Goal: Book appointment/travel/reservation

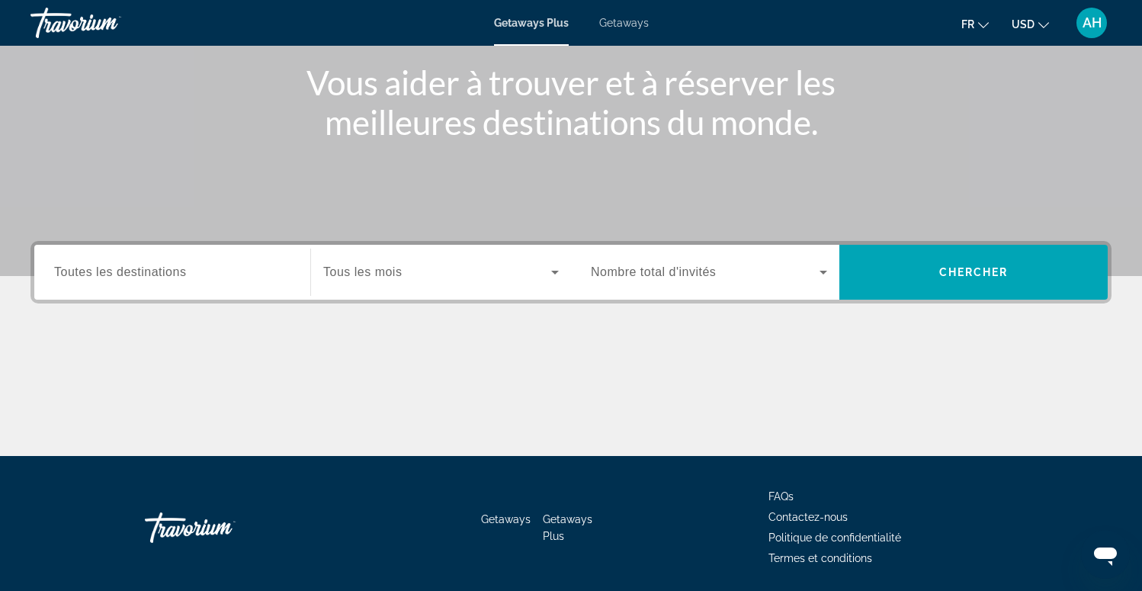
scroll to position [192, 0]
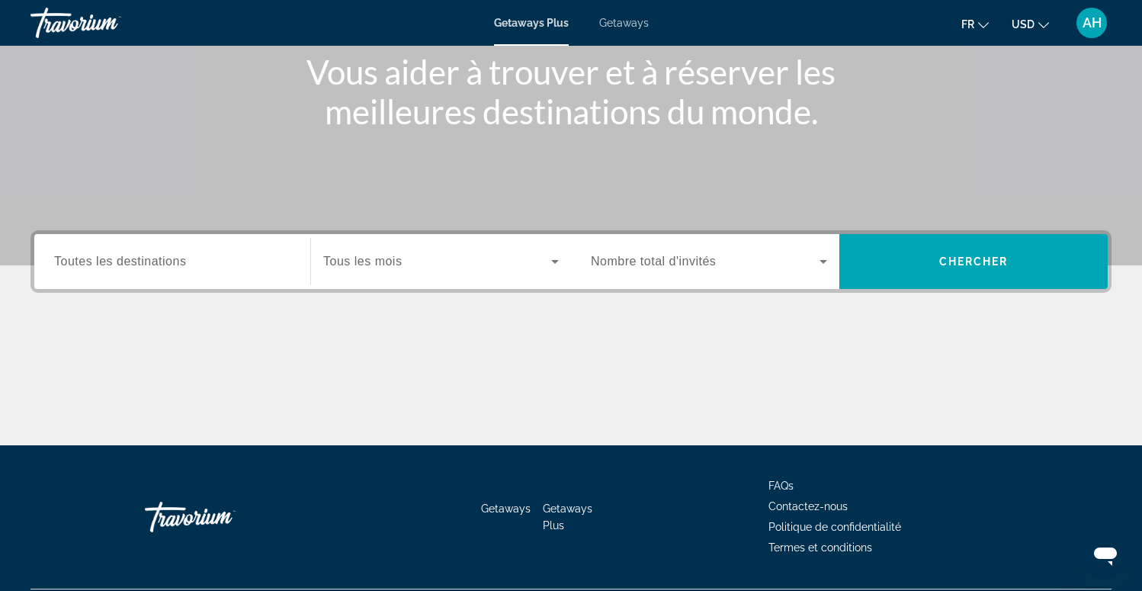
click at [212, 265] on input "Destination Toutes les destinations" at bounding box center [172, 262] width 236 height 18
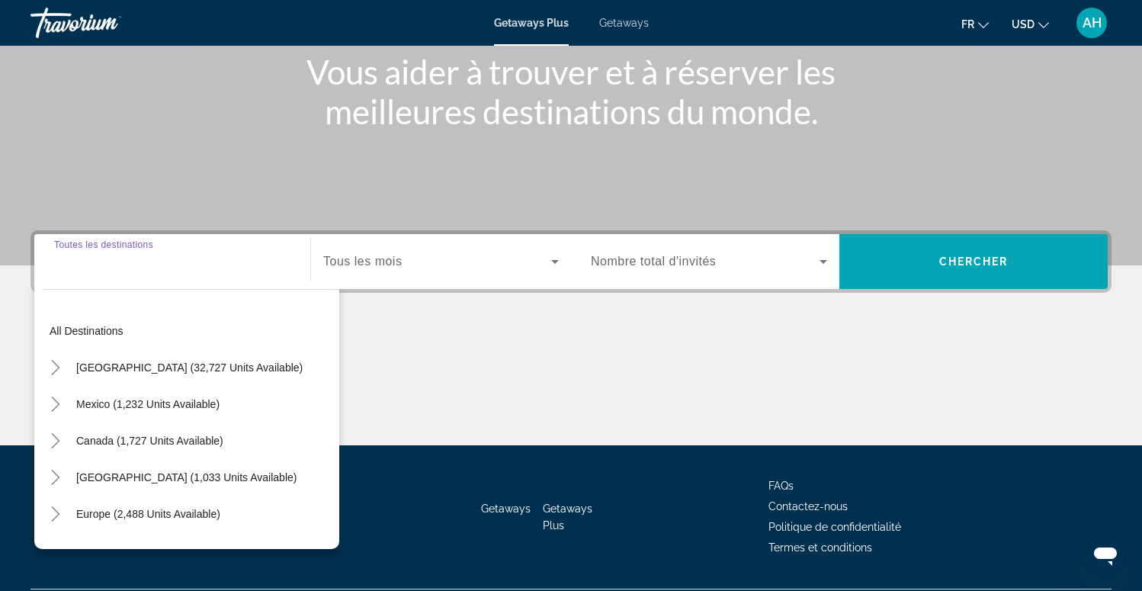
scroll to position [233, 0]
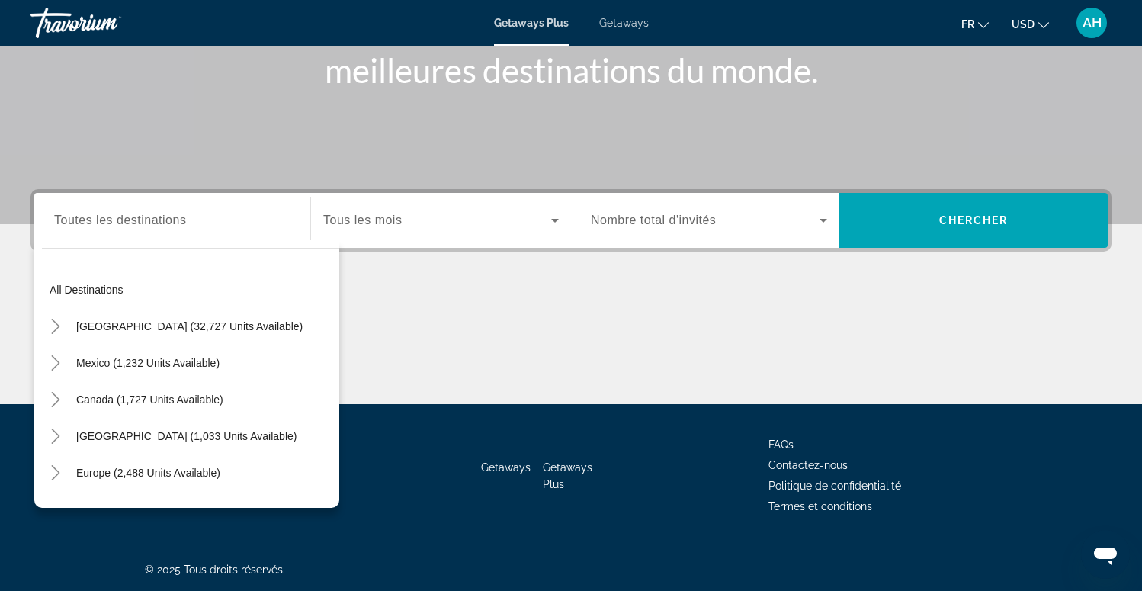
click at [201, 238] on div "Search widget" at bounding box center [172, 220] width 236 height 43
click at [187, 222] on input "Destination Toutes les destinations" at bounding box center [172, 221] width 236 height 18
click at [60, 470] on icon "Toggle Europe (2,488 units available)" at bounding box center [55, 472] width 15 height 15
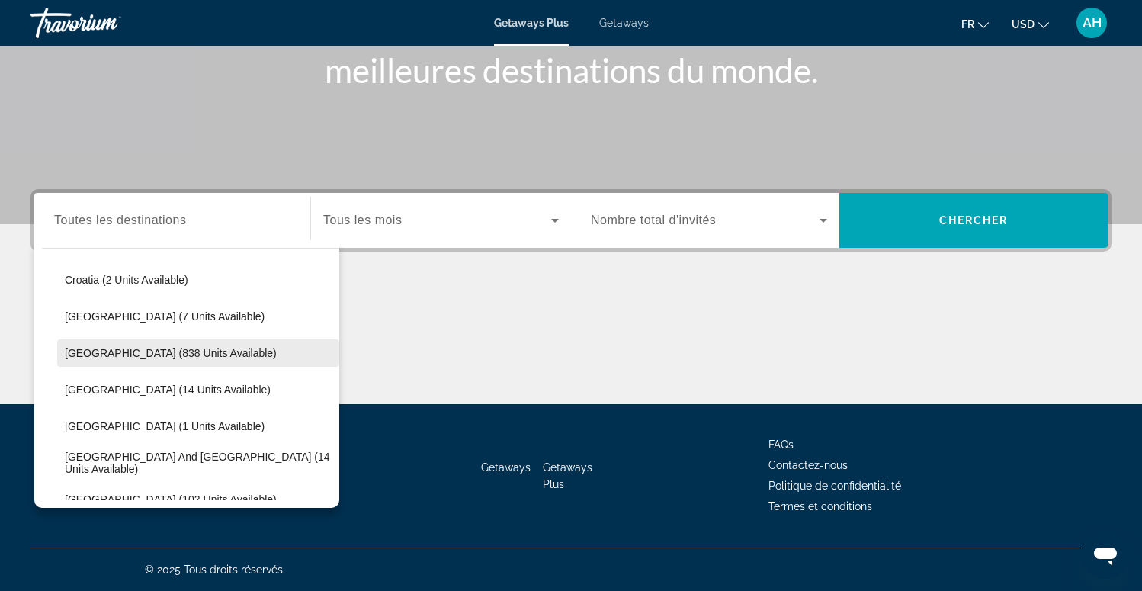
scroll to position [312, 0]
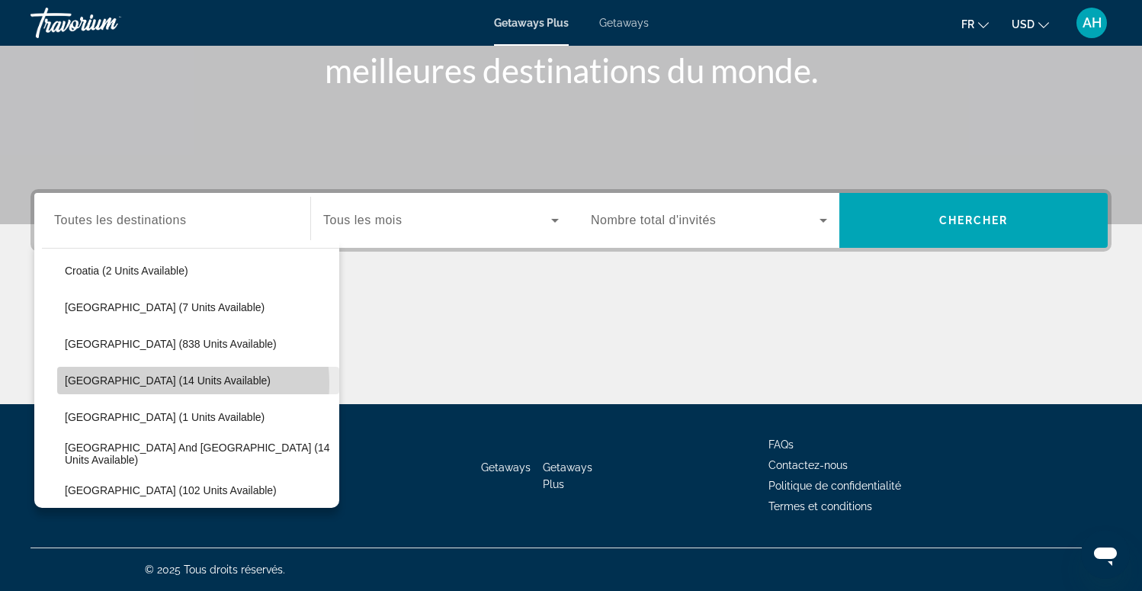
click at [166, 384] on span "[GEOGRAPHIC_DATA] (14 units available)" at bounding box center [168, 380] width 206 height 12
type input "**********"
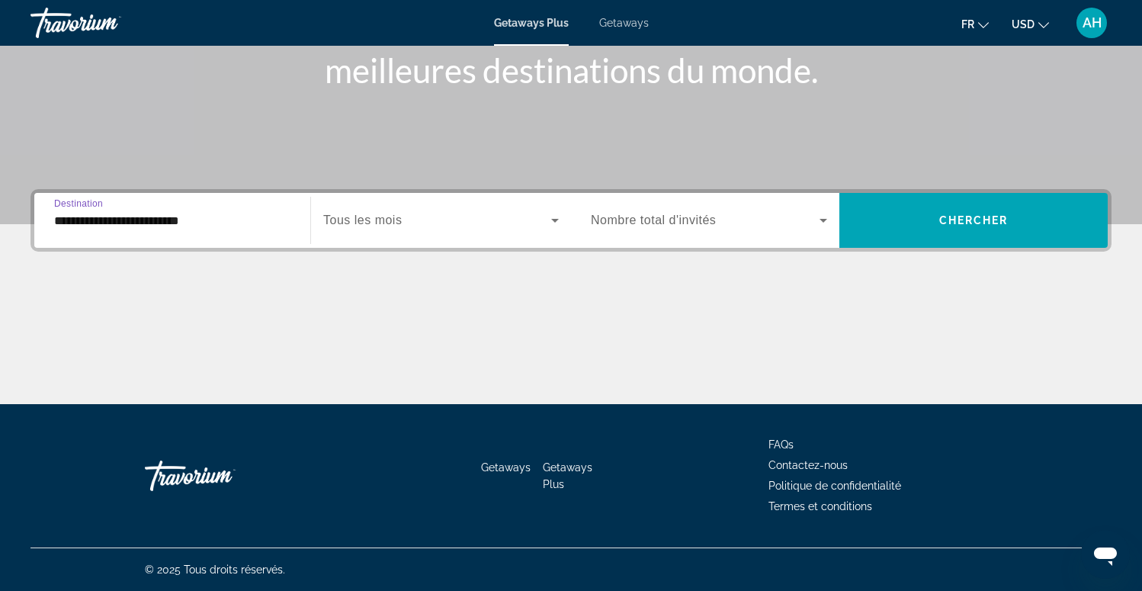
click at [429, 227] on span "Search widget" at bounding box center [437, 220] width 228 height 18
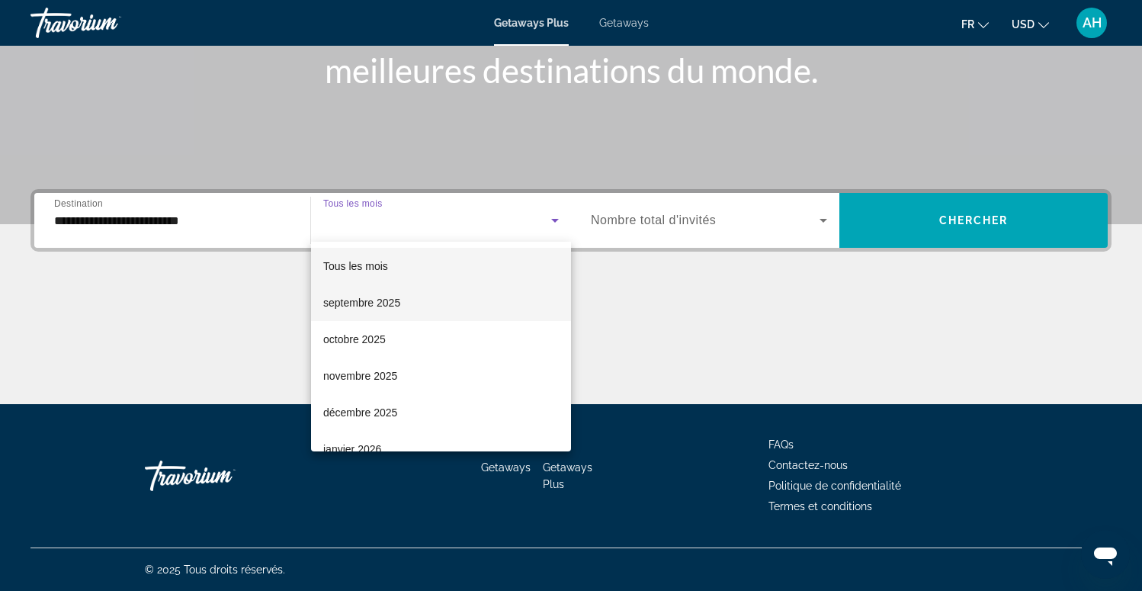
click at [396, 301] on span "septembre 2025" at bounding box center [361, 303] width 77 height 18
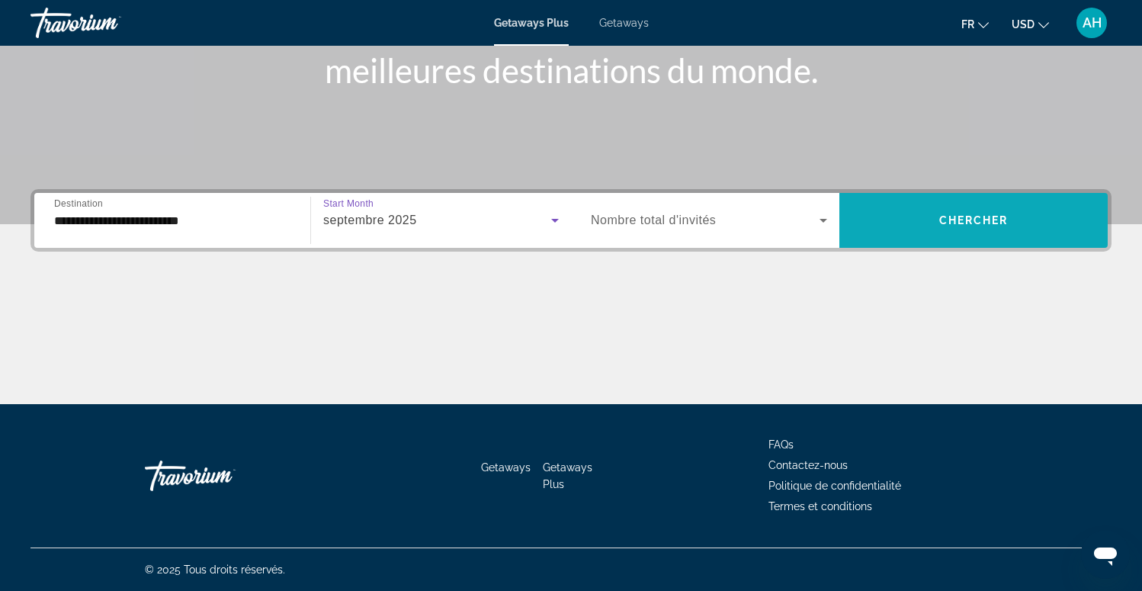
click at [1016, 216] on span "Search widget" at bounding box center [974, 220] width 268 height 37
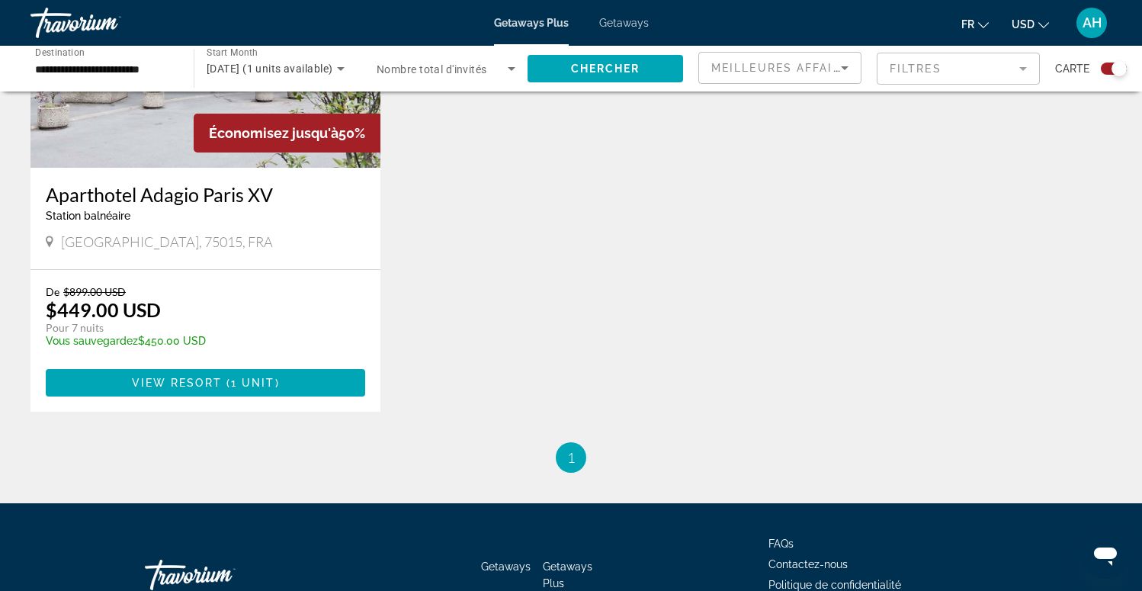
scroll to position [699, 0]
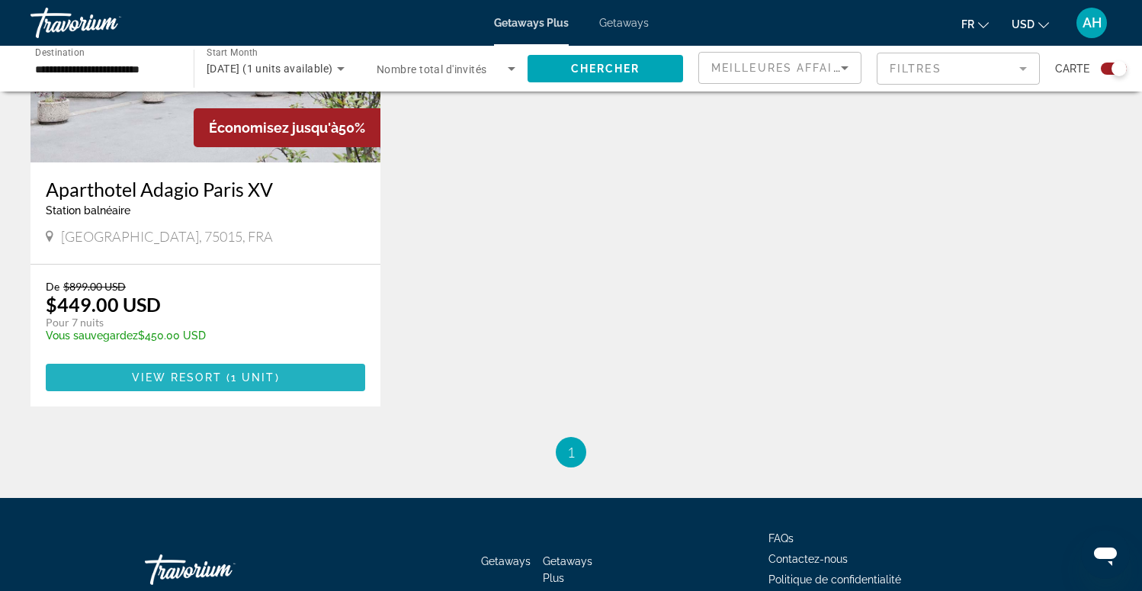
click at [175, 379] on span "View Resort" at bounding box center [177, 377] width 90 height 12
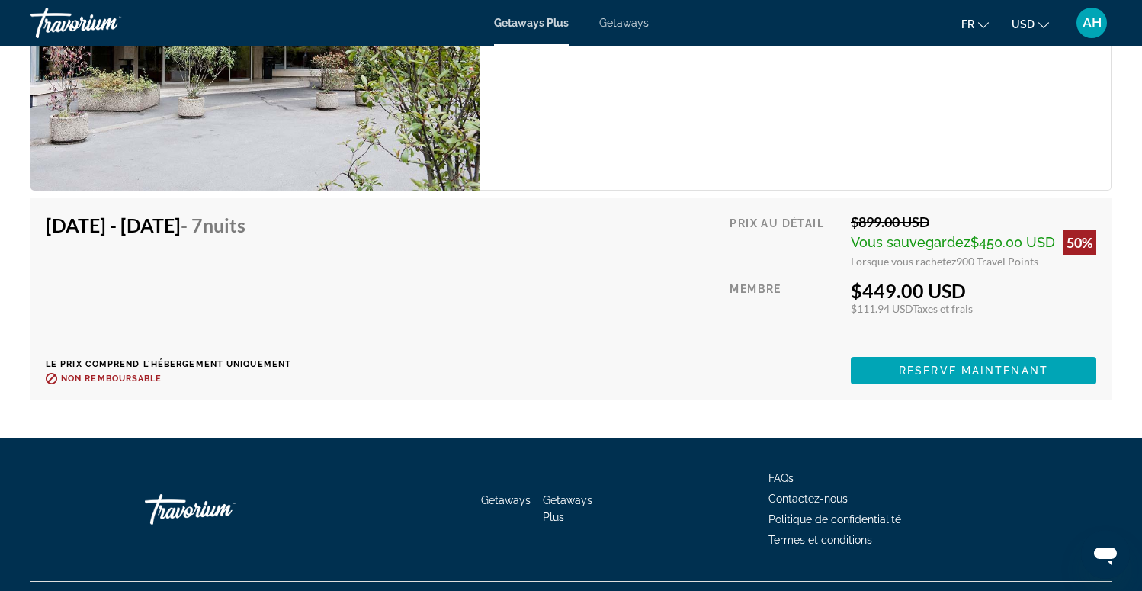
scroll to position [2395, 0]
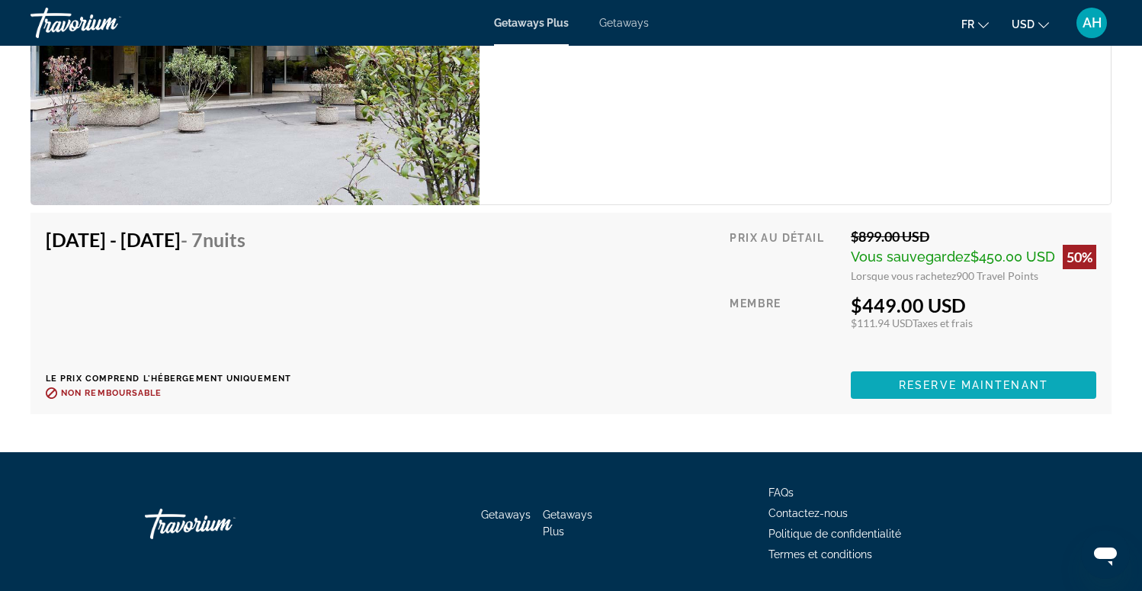
click at [1005, 393] on span "Main content" at bounding box center [974, 385] width 246 height 37
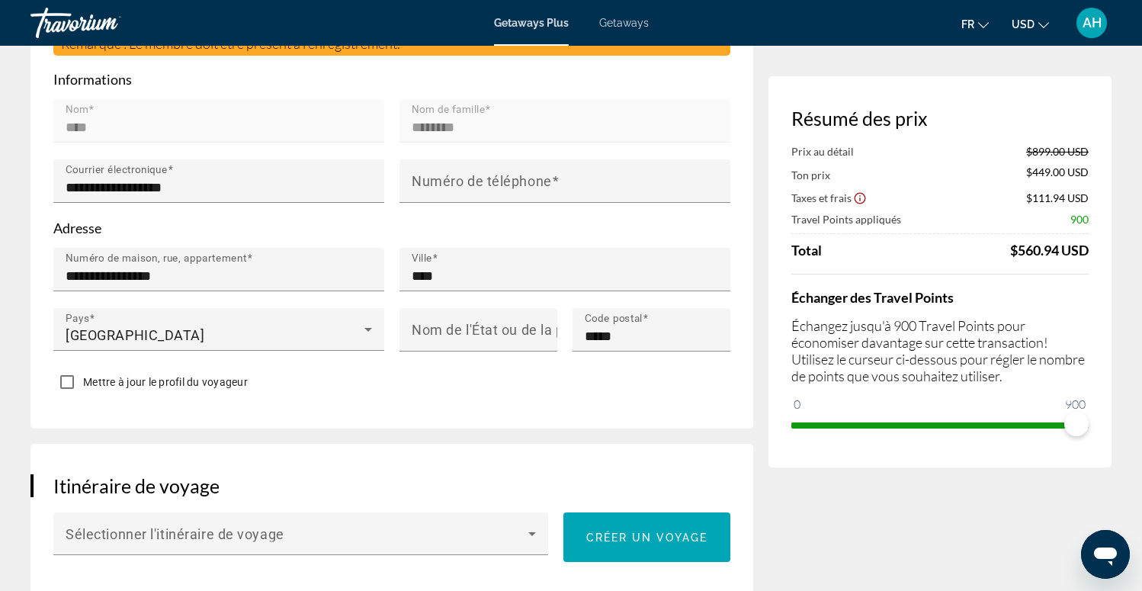
scroll to position [477, 0]
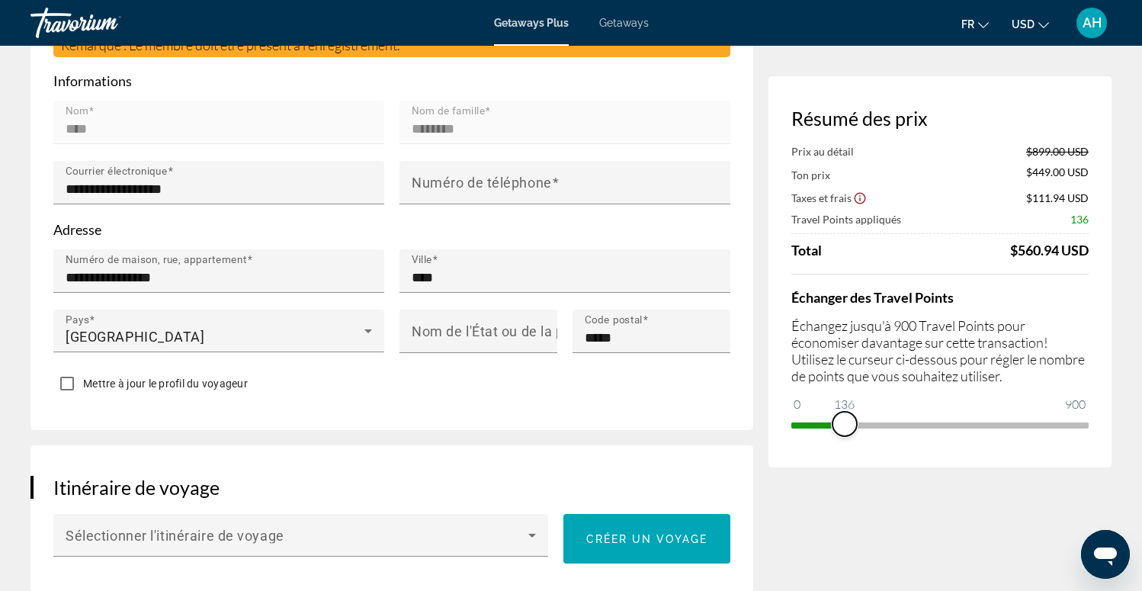
drag, startPoint x: 1081, startPoint y: 426, endPoint x: 846, endPoint y: 424, distance: 235.6
click at [845, 423] on span "ngx-slider" at bounding box center [845, 424] width 24 height 24
drag, startPoint x: 846, startPoint y: 424, endPoint x: 1152, endPoint y: 430, distance: 306.6
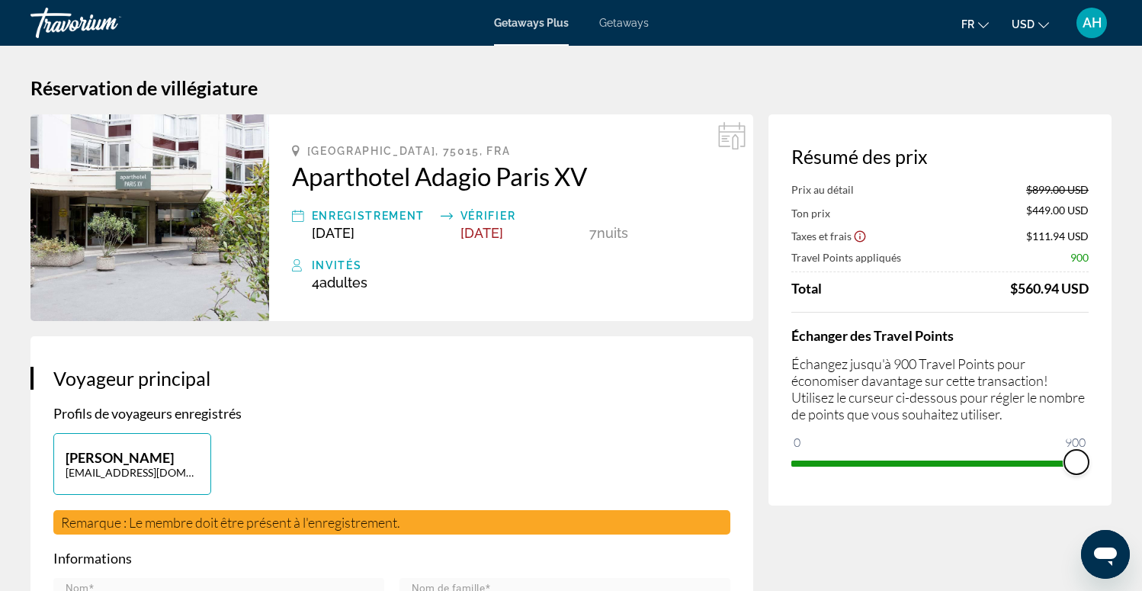
scroll to position [0, 0]
